Goal: Navigation & Orientation: Find specific page/section

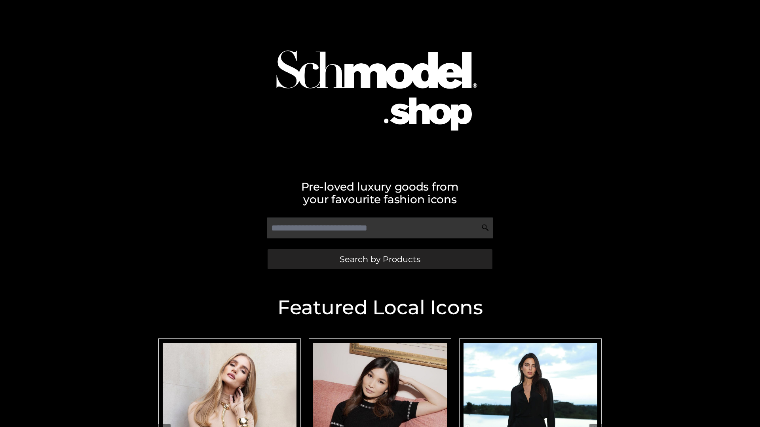
click at [379, 259] on span "Search by Products" at bounding box center [379, 259] width 81 height 8
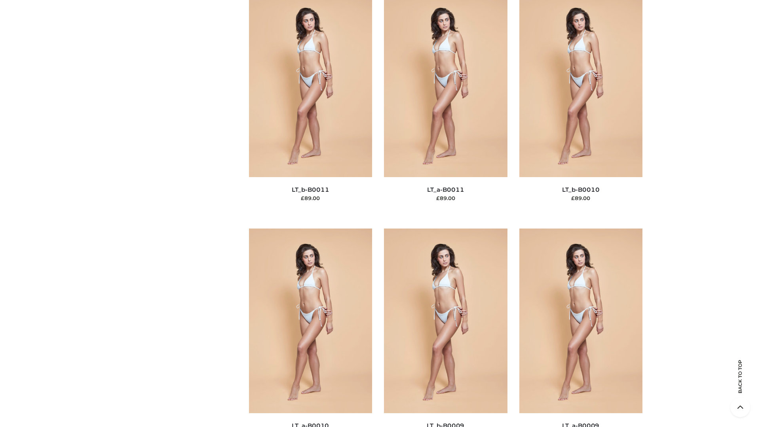
scroll to position [3553, 0]
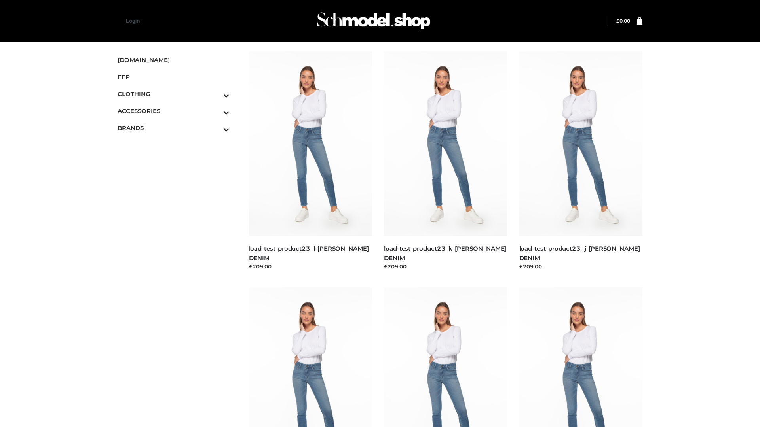
scroll to position [694, 0]
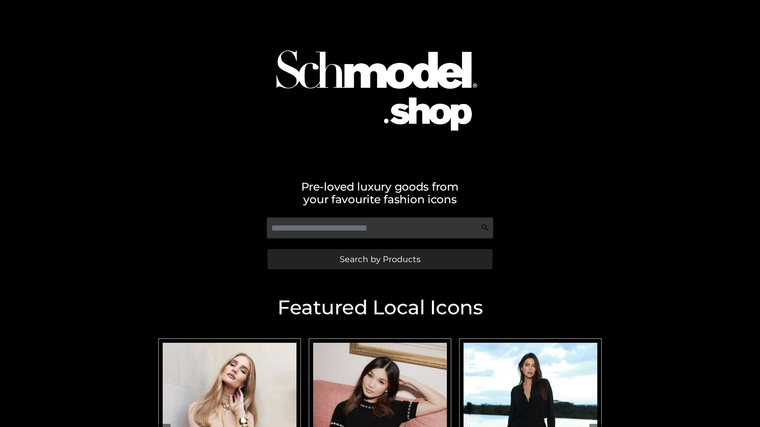
click at [379, 259] on span "Search by Products" at bounding box center [379, 259] width 81 height 8
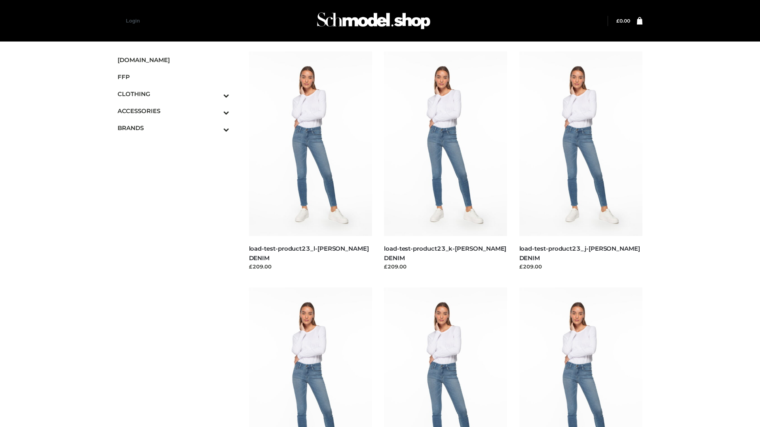
scroll to position [694, 0]
